Goal: Transaction & Acquisition: Obtain resource

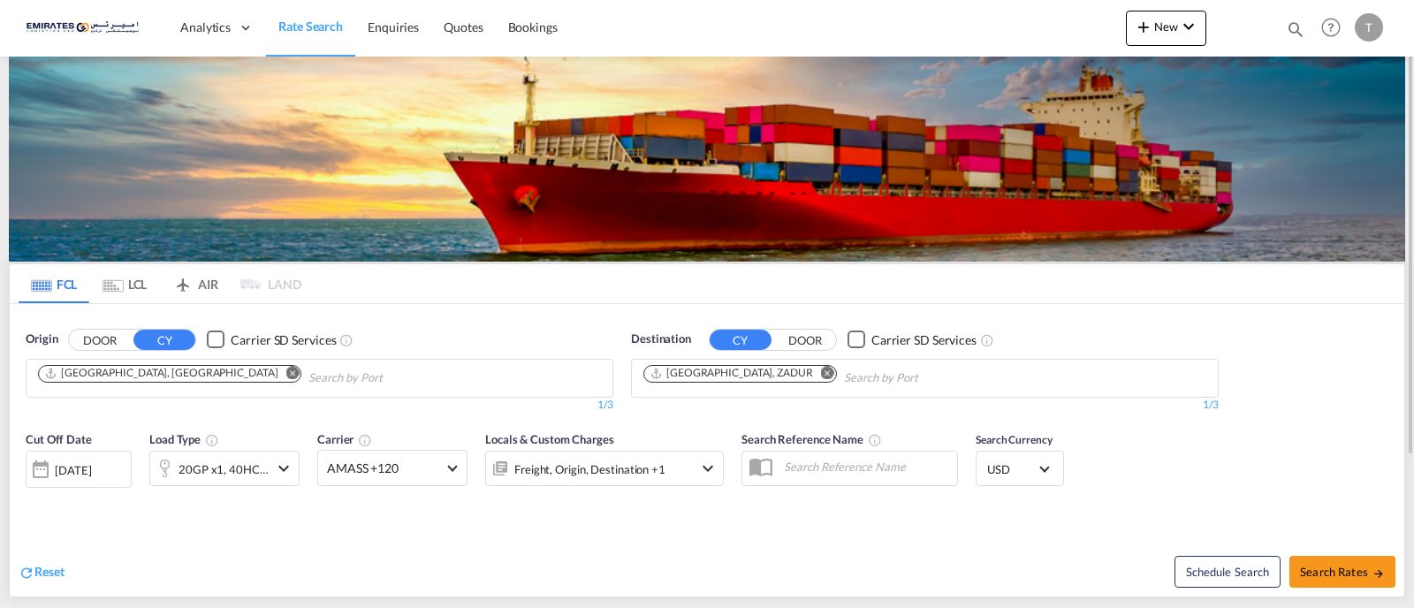
click at [821, 372] on md-icon "Remove" at bounding box center [827, 372] width 13 height 13
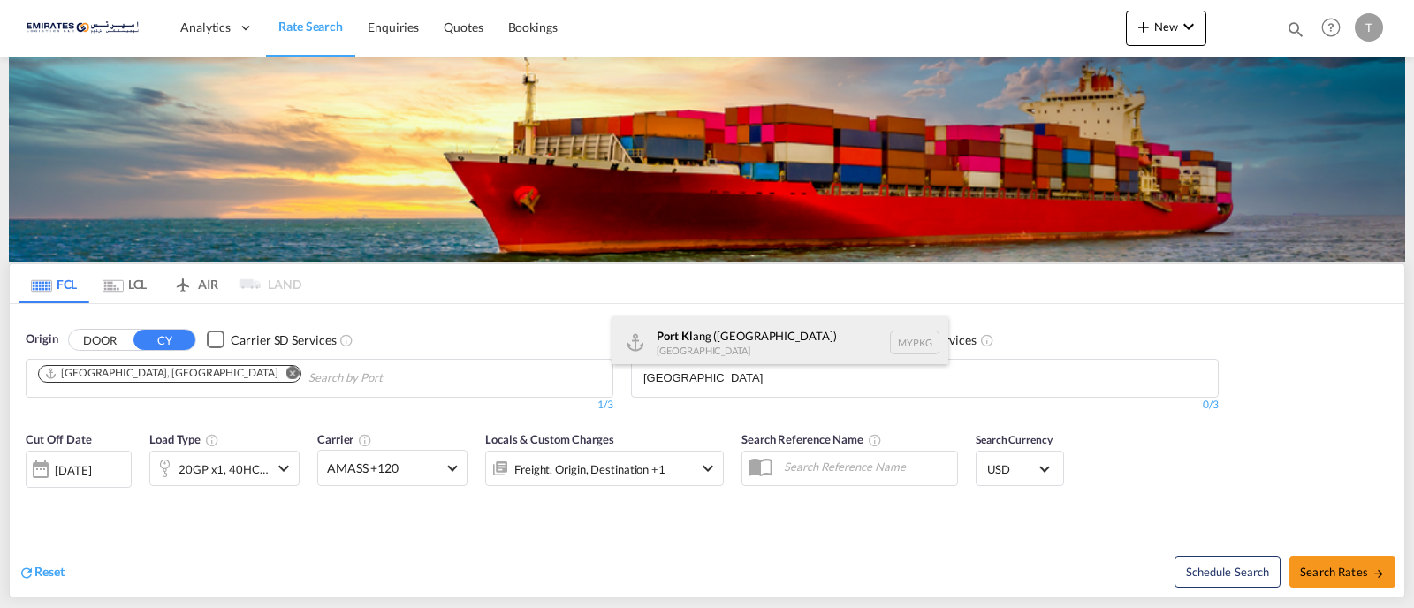
type input "[GEOGRAPHIC_DATA]"
click at [713, 350] on div "Port [PERSON_NAME] ([GEOGRAPHIC_DATA]) [GEOGRAPHIC_DATA] MYPKG" at bounding box center [781, 342] width 336 height 53
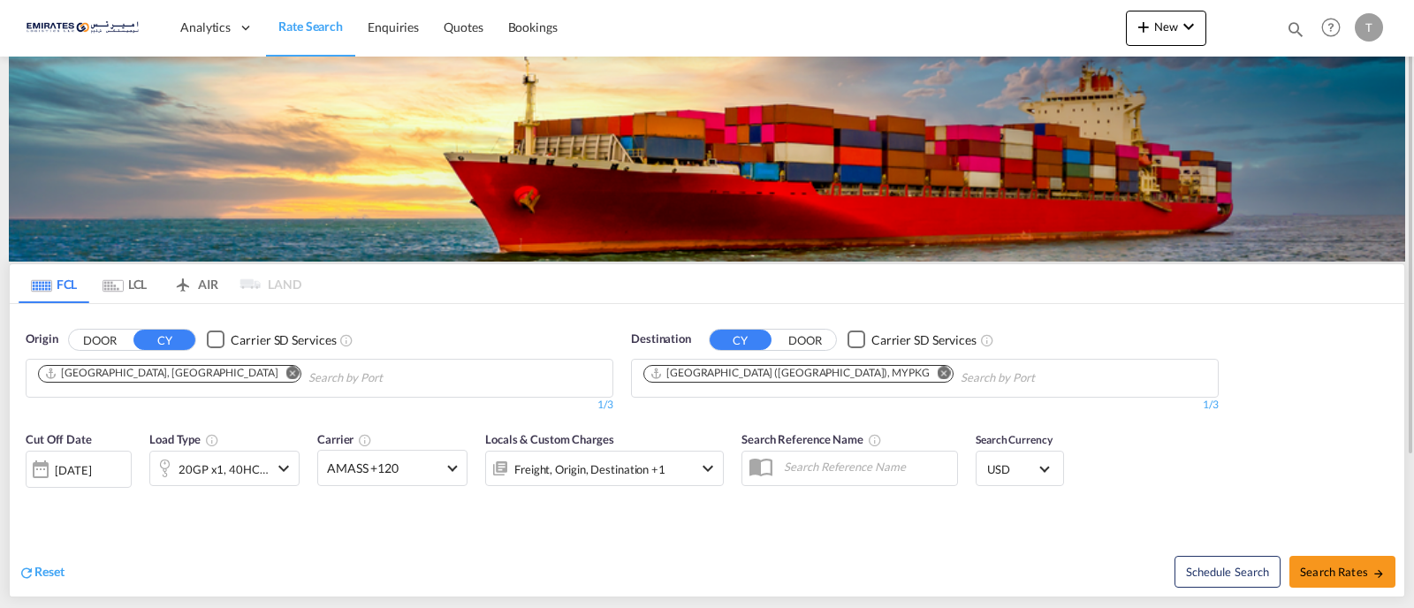
click at [1390, 553] on div "Schedule Search Search Rates" at bounding box center [1058, 563] width 693 height 68
click at [1368, 572] on span "Search Rates" at bounding box center [1342, 572] width 85 height 14
type input "AEJEA to MYPKG / [DATE]"
